Goal: Find contact information: Find contact information

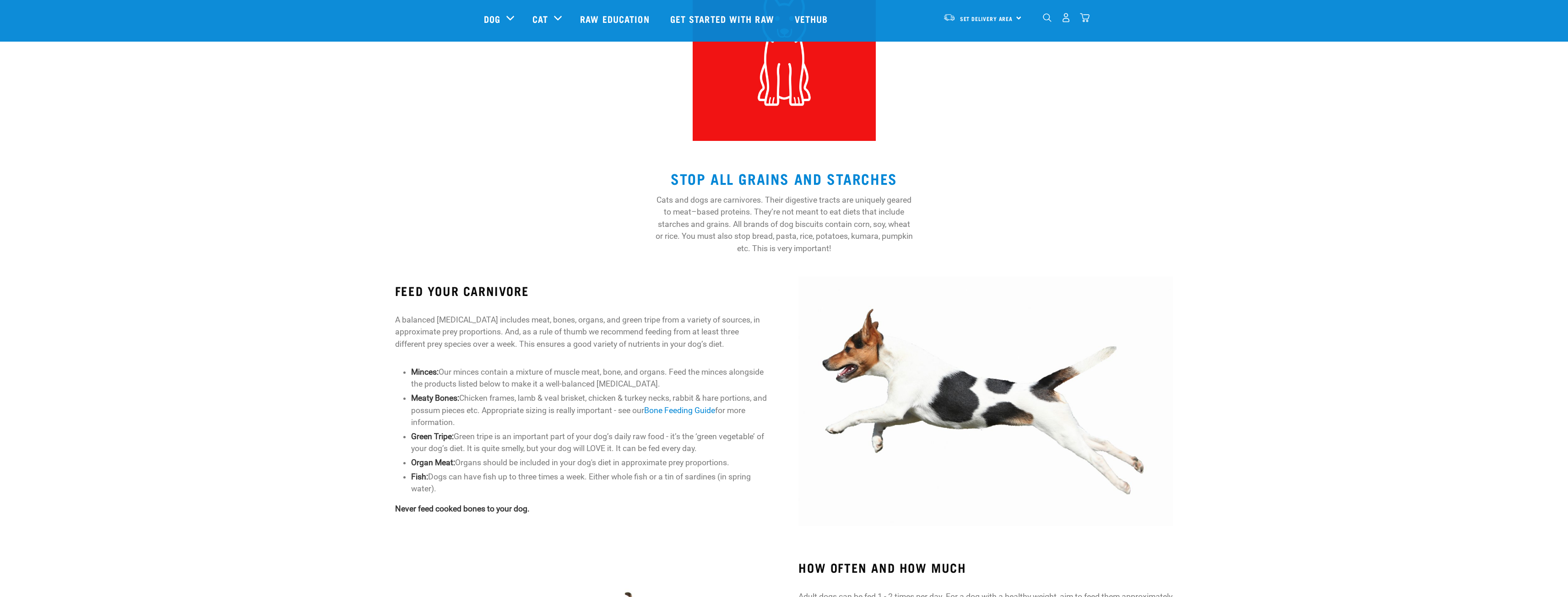
scroll to position [183, 0]
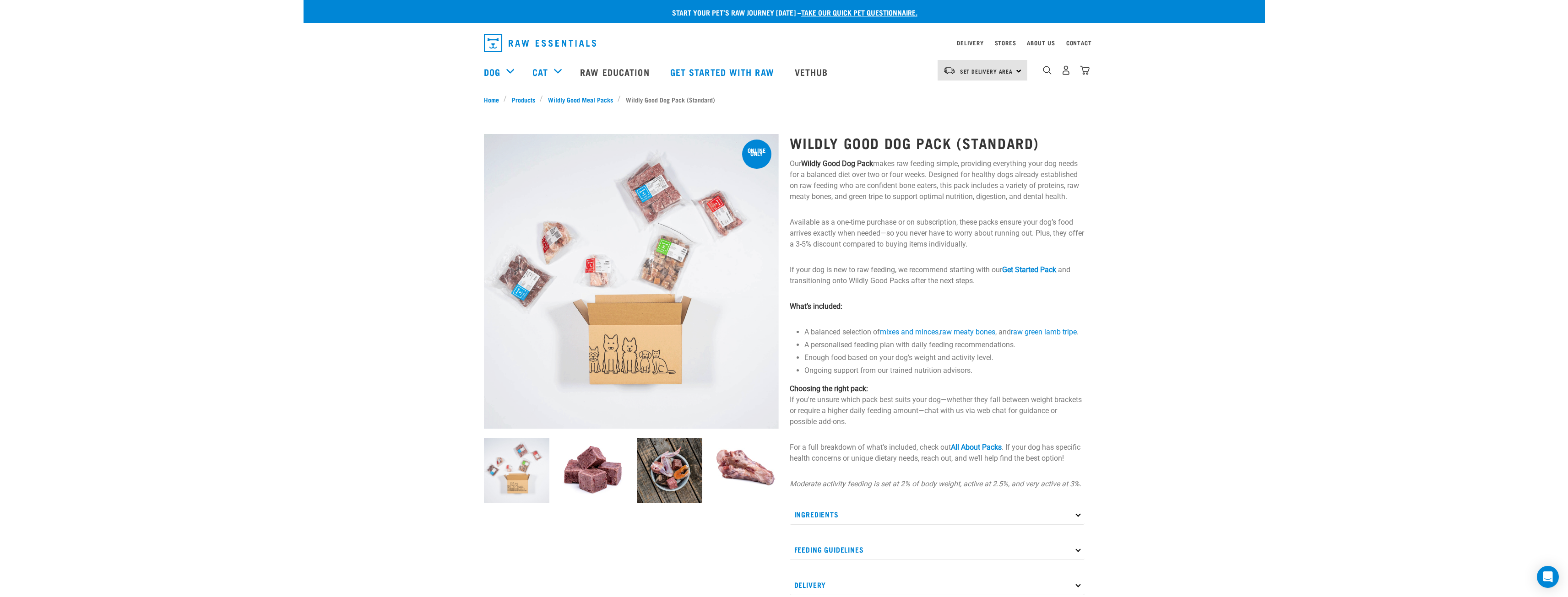
click at [564, 42] on img "dropdown navigation" at bounding box center [540, 43] width 112 height 18
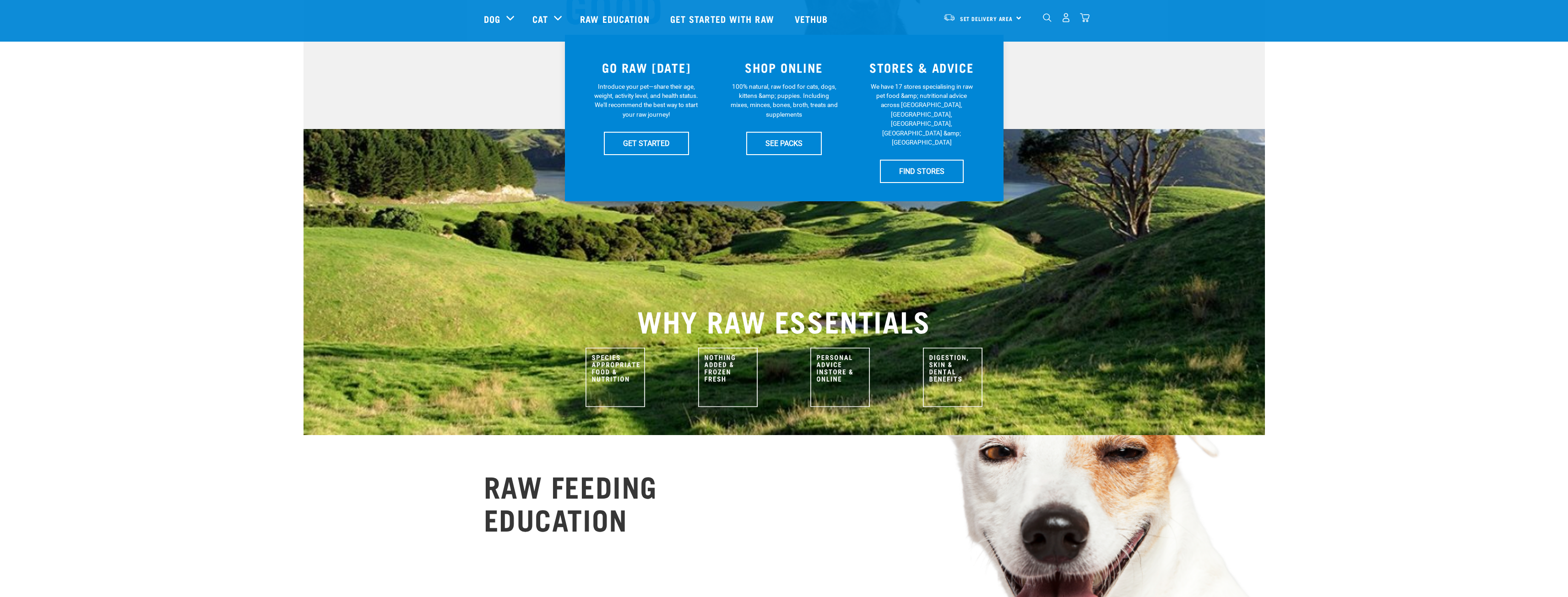
scroll to position [183, 0]
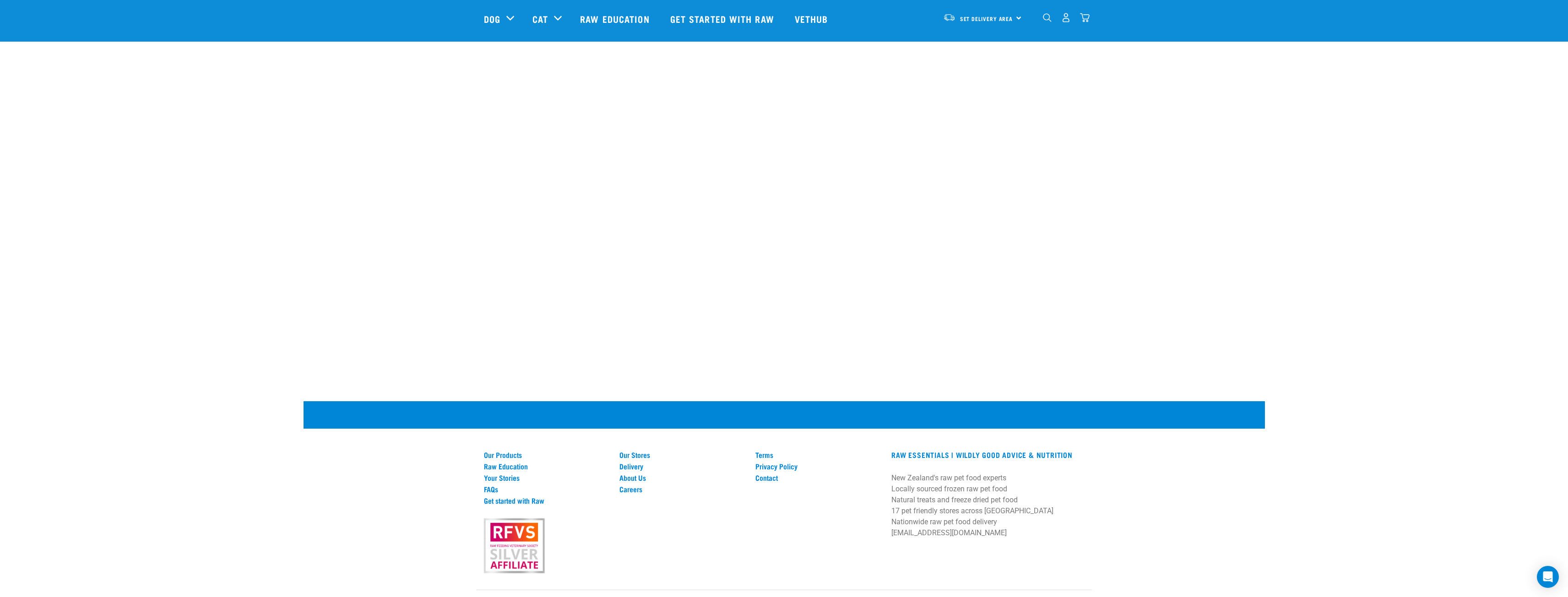
scroll to position [1190, 0]
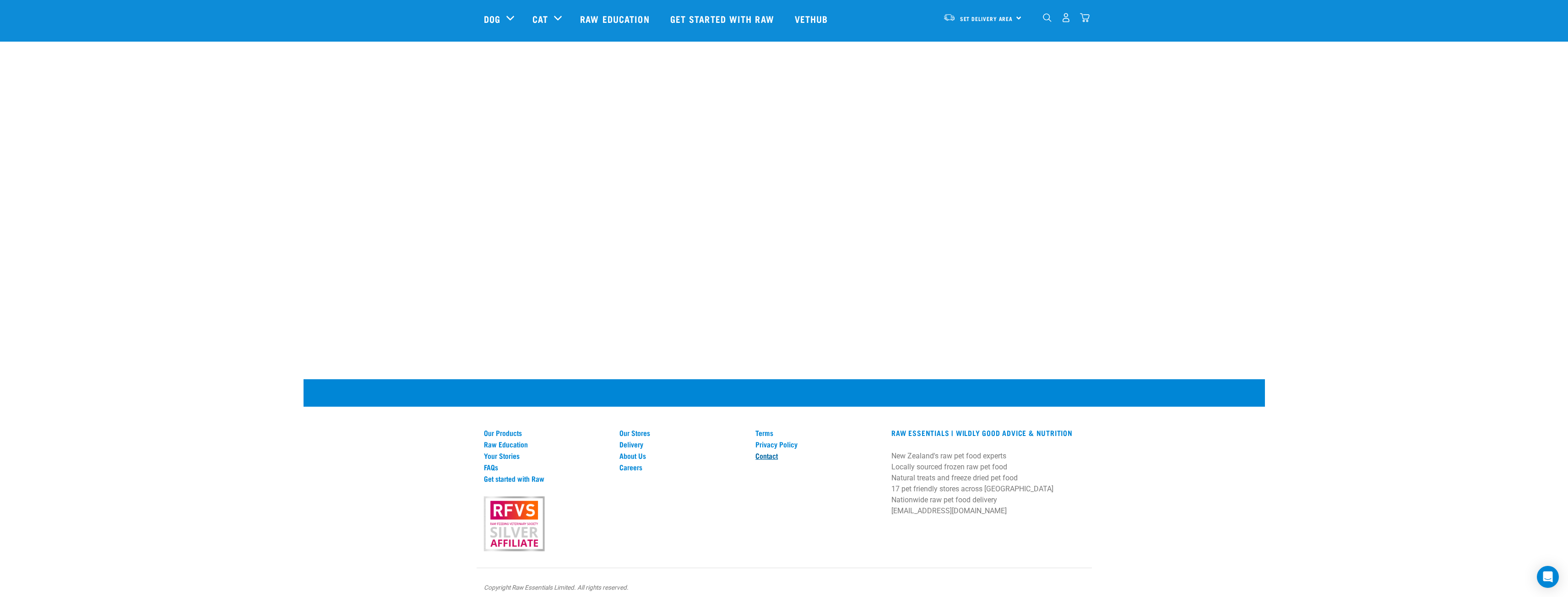
click at [767, 455] on link "Contact" at bounding box center [818, 456] width 125 height 8
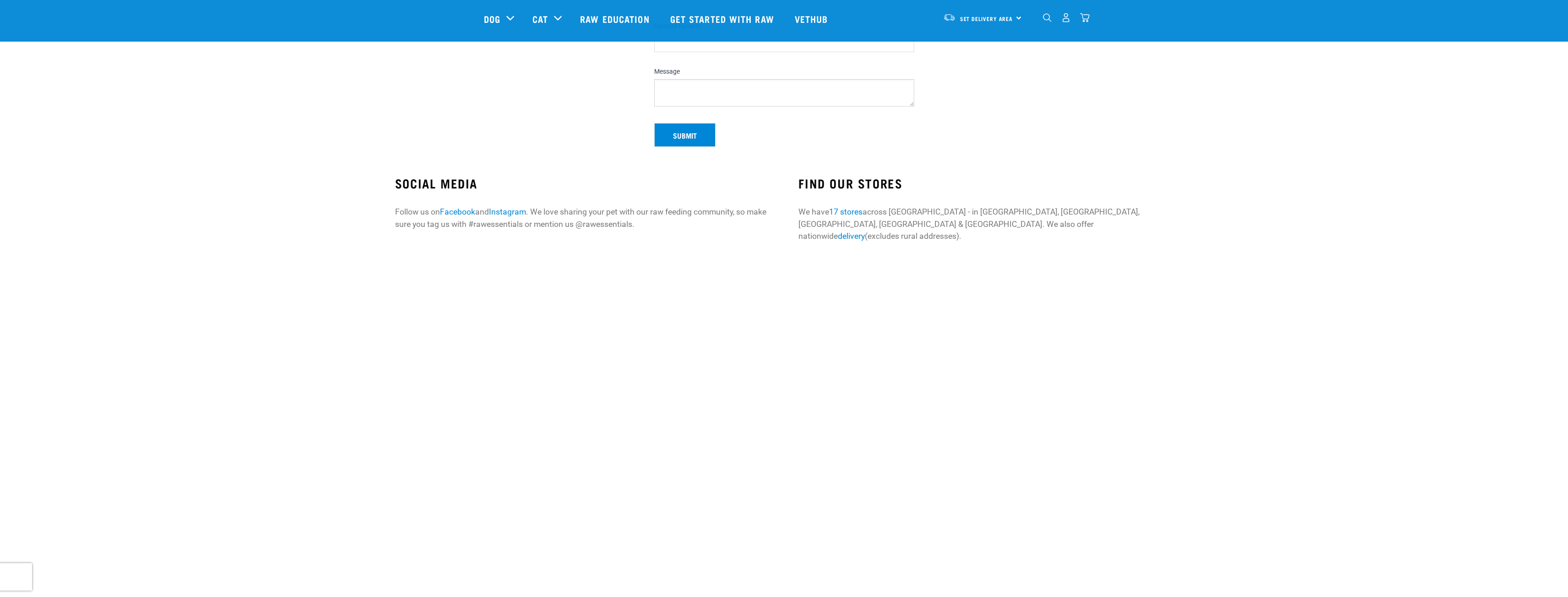
scroll to position [229, 0]
